Goal: Transaction & Acquisition: Book appointment/travel/reservation

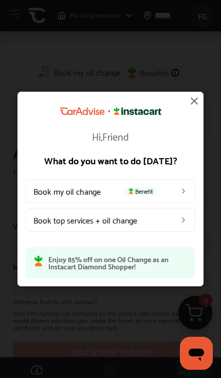
click at [183, 190] on img at bounding box center [184, 191] width 8 height 8
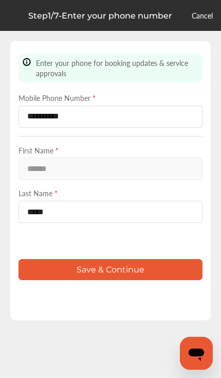
click at [169, 176] on div "First Name * ******" at bounding box center [111, 162] width 184 height 35
click at [163, 173] on div "First Name * ******" at bounding box center [111, 162] width 184 height 35
click at [121, 173] on div "First Name * ******" at bounding box center [111, 162] width 184 height 35
click at [159, 280] on button "Save & Continue" at bounding box center [111, 269] width 184 height 21
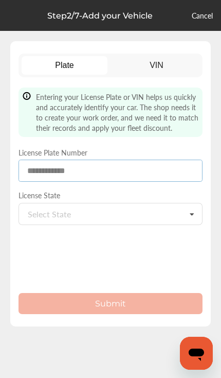
click at [168, 174] on input at bounding box center [111, 171] width 184 height 22
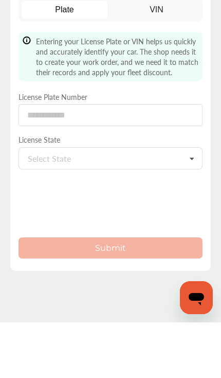
click at [160, 203] on div "Select State [US_STATE] [US_STATE] [US_STATE] [US_STATE] [US_STATE] [US_STATE] …" at bounding box center [111, 214] width 184 height 22
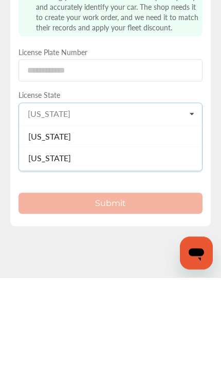
scroll to position [910, 0]
click at [168, 225] on div "[US_STATE]" at bounding box center [110, 236] width 183 height 22
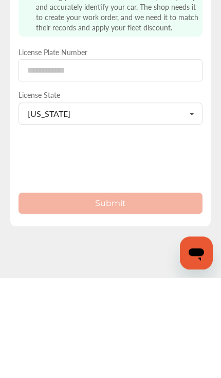
click at [2, 108] on div "Plate VIN Entering your License Plate or VIN helps us quickly and accurately id…" at bounding box center [110, 189] width 221 height 378
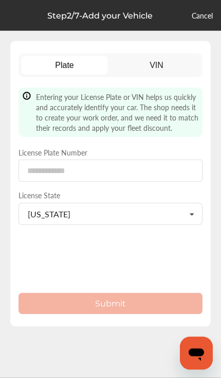
click at [219, 276] on div "Plate VIN Entering your License Plate or VIN helps us quickly and accurately id…" at bounding box center [110, 189] width 221 height 378
click at [164, 160] on input at bounding box center [111, 171] width 184 height 22
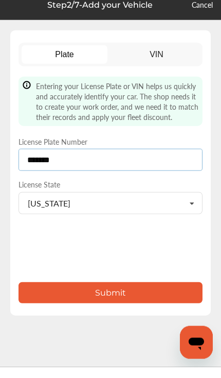
type input "*******"
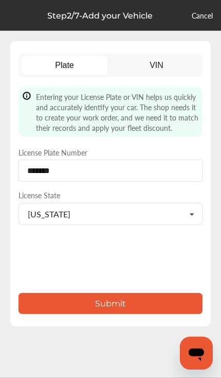
click at [175, 293] on button "Submit" at bounding box center [111, 303] width 184 height 21
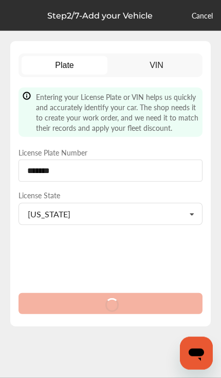
scroll to position [0, 0]
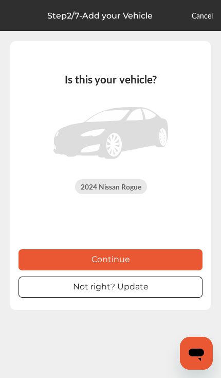
click at [153, 270] on button "Continue" at bounding box center [111, 259] width 184 height 21
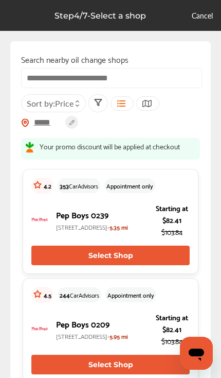
click at [60, 102] on span "Price" at bounding box center [64, 103] width 19 height 12
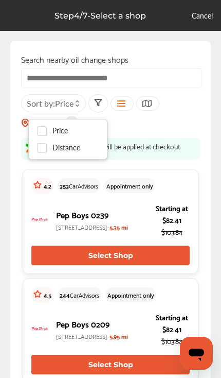
click at [52, 106] on span "Sort by : Price" at bounding box center [50, 103] width 47 height 12
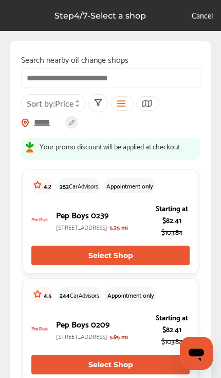
click at [126, 107] on icon at bounding box center [121, 103] width 10 height 8
click at [102, 106] on icon at bounding box center [98, 102] width 8 height 8
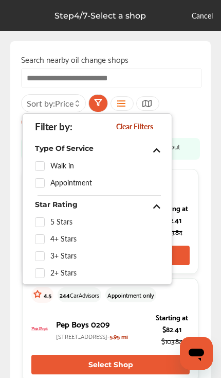
click at [74, 169] on div "Walk in" at bounding box center [99, 166] width 129 height 9
click at [43, 162] on label at bounding box center [42, 162] width 15 height 0
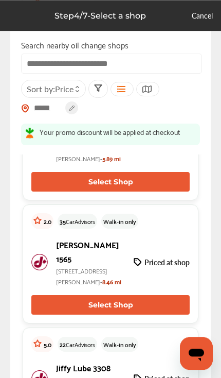
scroll to position [2583, 0]
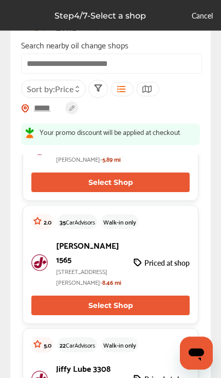
click at [174, 152] on p "Priced at shop" at bounding box center [167, 147] width 45 height 10
click at [158, 192] on button "Select Shop" at bounding box center [110, 182] width 159 height 20
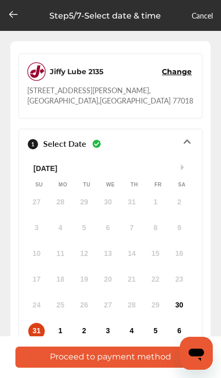
click at [183, 297] on div "30" at bounding box center [179, 305] width 16 height 16
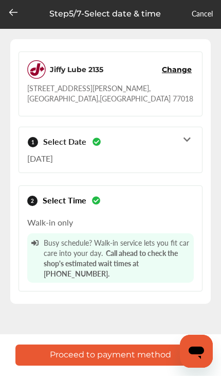
scroll to position [1, 0]
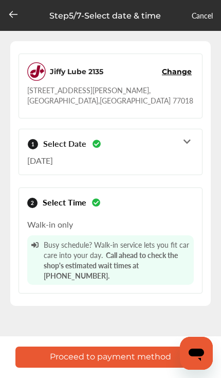
click at [149, 354] on button "Proceed to payment method" at bounding box center [110, 356] width 190 height 21
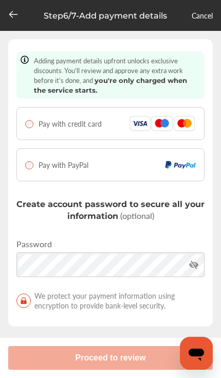
click at [16, 13] on icon at bounding box center [13, 14] width 10 height 10
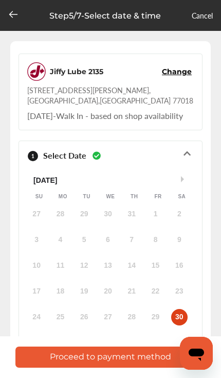
click at [12, 20] on div at bounding box center [13, 15] width 10 height 12
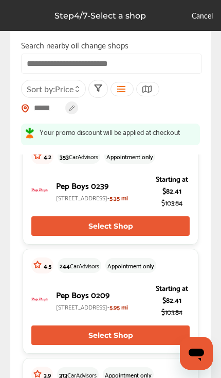
scroll to position [29, 0]
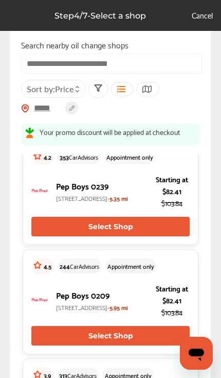
click at [50, 83] on span "Sort by : Price" at bounding box center [50, 89] width 47 height 12
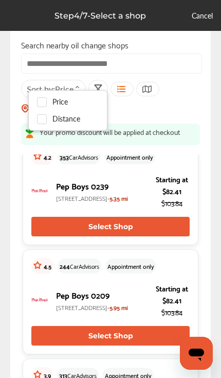
click at [62, 83] on span "Price" at bounding box center [64, 89] width 19 height 12
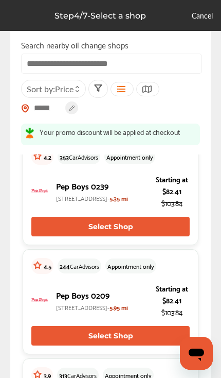
click at [151, 85] on icon at bounding box center [147, 89] width 10 height 8
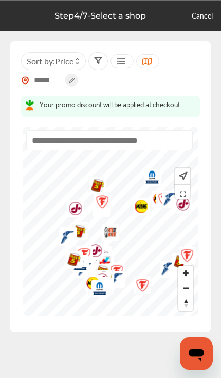
scroll to position [0, 0]
click at [126, 61] on icon at bounding box center [121, 61] width 10 height 8
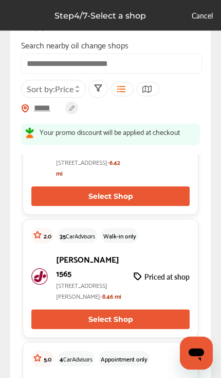
scroll to position [4805, 0]
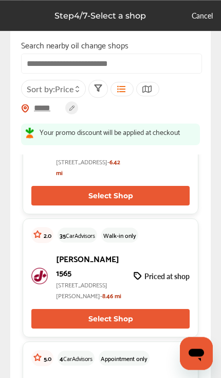
click at [153, 68] on button "Select Shop" at bounding box center [110, 59] width 159 height 20
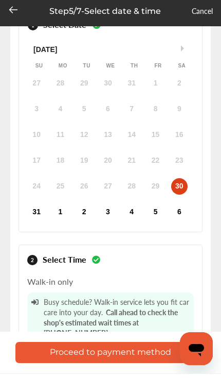
scroll to position [126, 0]
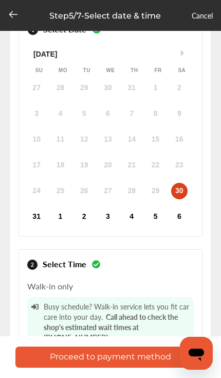
click at [122, 368] on button "Proceed to payment method" at bounding box center [110, 356] width 190 height 21
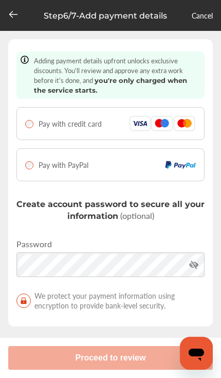
click at [97, 167] on div "Pay with PayPal" at bounding box center [110, 164] width 171 height 15
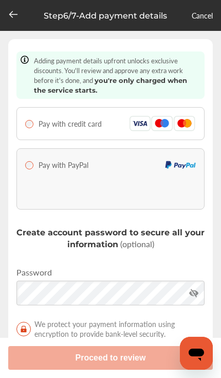
click at [127, 129] on div "Pay with credit card" at bounding box center [110, 123] width 171 height 15
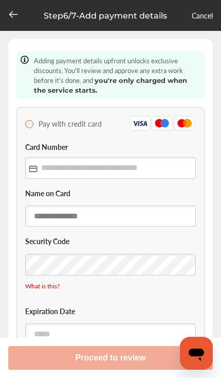
click at [142, 220] on input "text" at bounding box center [110, 215] width 171 height 21
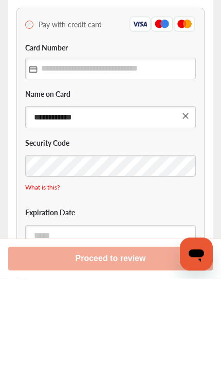
type input "**********"
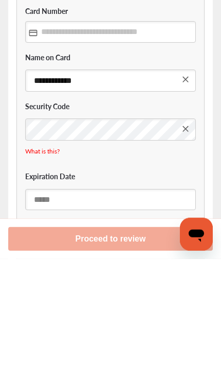
click at [153, 308] on input "text" at bounding box center [110, 318] width 171 height 21
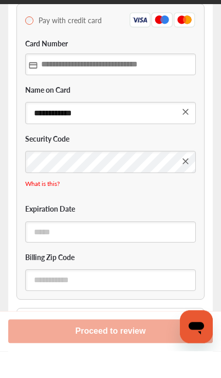
click at [171, 80] on input "text" at bounding box center [110, 90] width 171 height 21
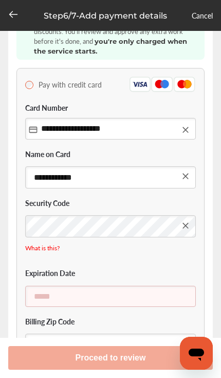
type input "**********"
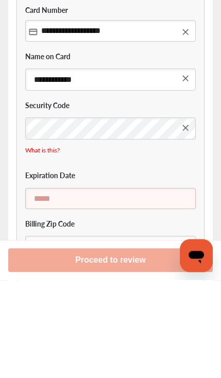
click at [147, 286] on input "text" at bounding box center [110, 296] width 171 height 21
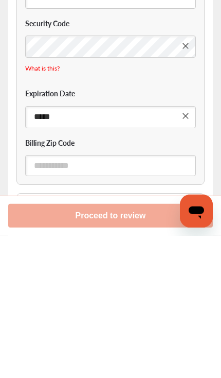
type input "*****"
click at [153, 297] on input "text" at bounding box center [110, 307] width 171 height 21
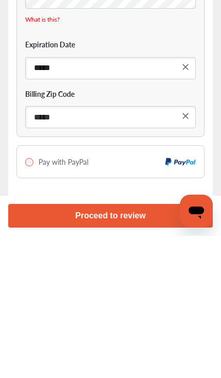
type input "*****"
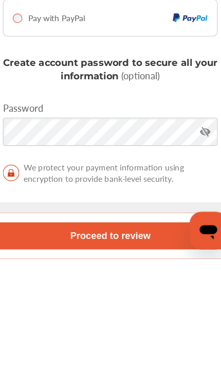
scroll to position [264, 0]
click at [135, 346] on button "Proceed to review" at bounding box center [110, 358] width 205 height 24
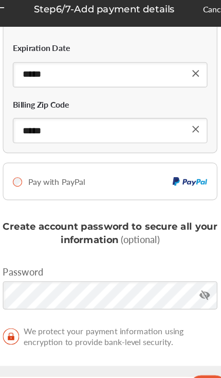
click at [133, 348] on button "Proceed to review" at bounding box center [110, 358] width 205 height 24
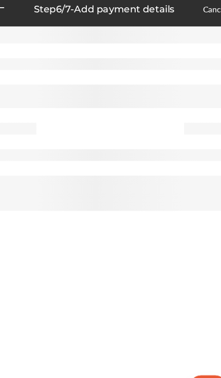
scroll to position [53, 0]
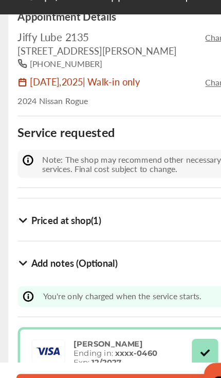
scroll to position [64, 0]
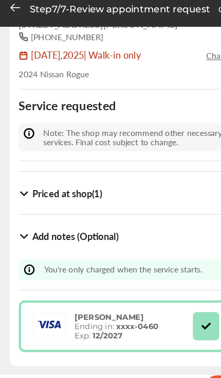
click at [136, 350] on button "Confirm service request" at bounding box center [110, 356] width 190 height 21
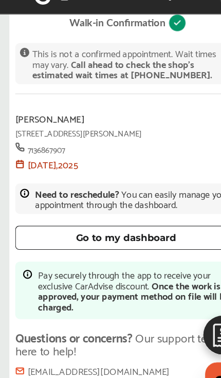
scroll to position [45, 0]
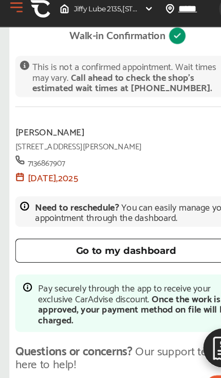
click at [158, 217] on button "Go to my dashboard" at bounding box center [110, 227] width 195 height 21
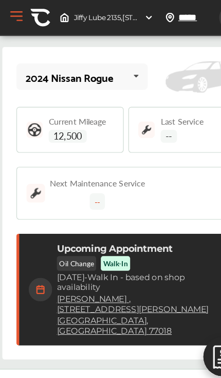
click at [19, 15] on button "Open Menu" at bounding box center [14, 14] width 15 height 15
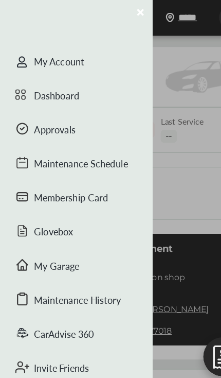
click at [44, 173] on div "Membership Card" at bounding box center [67, 175] width 134 height 30
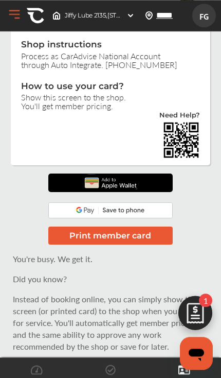
scroll to position [146, 0]
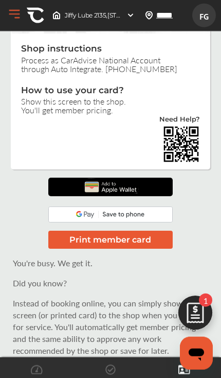
click at [156, 185] on div at bounding box center [110, 187] width 125 height 19
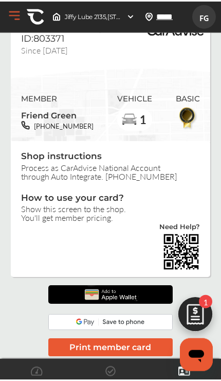
scroll to position [40, 0]
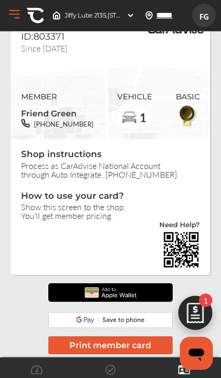
click at [151, 290] on div at bounding box center [110, 292] width 125 height 19
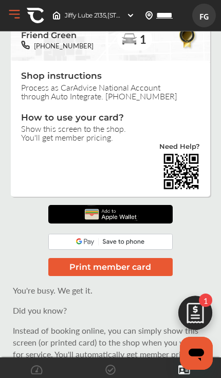
scroll to position [0, 0]
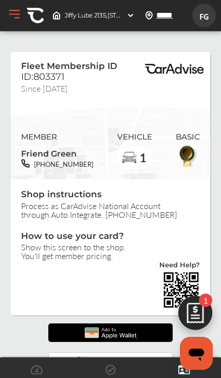
click at [16, 13] on button "Open Menu" at bounding box center [14, 14] width 15 height 15
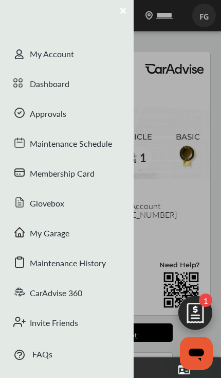
click at [189, 270] on div at bounding box center [110, 189] width 221 height 378
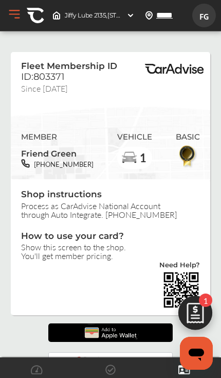
click at [140, 324] on img at bounding box center [111, 332] width 60 height 19
